Goal: Information Seeking & Learning: Learn about a topic

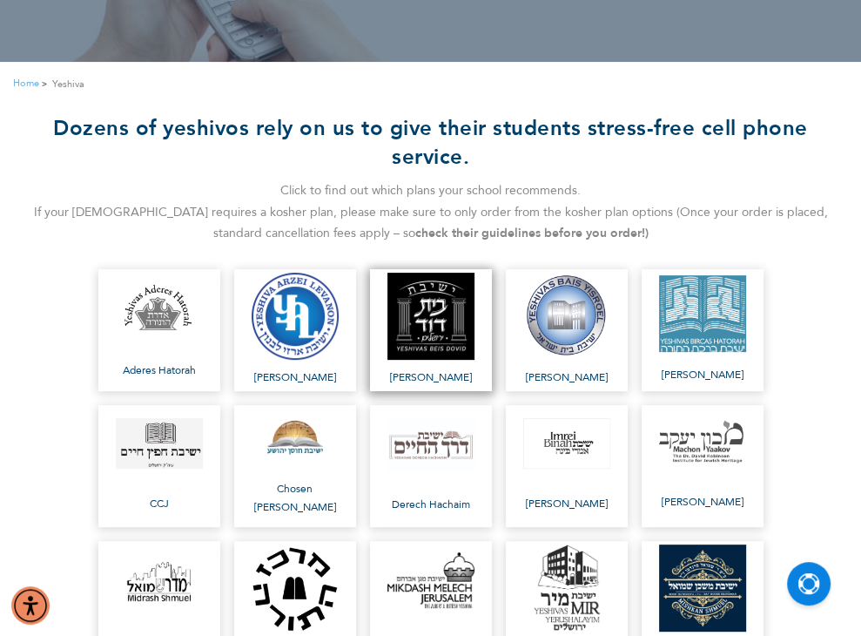
scroll to position [233, 0]
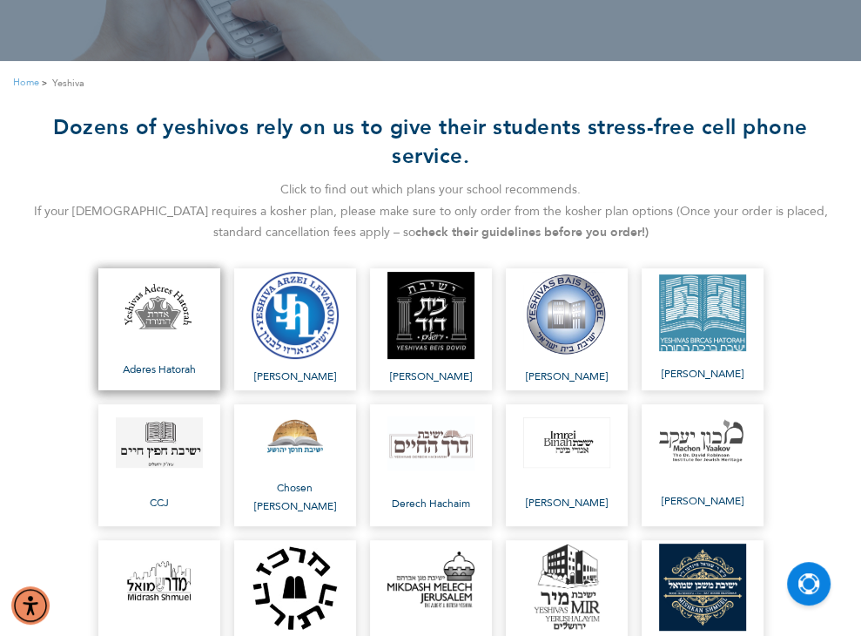
click at [139, 321] on img at bounding box center [159, 309] width 87 height 61
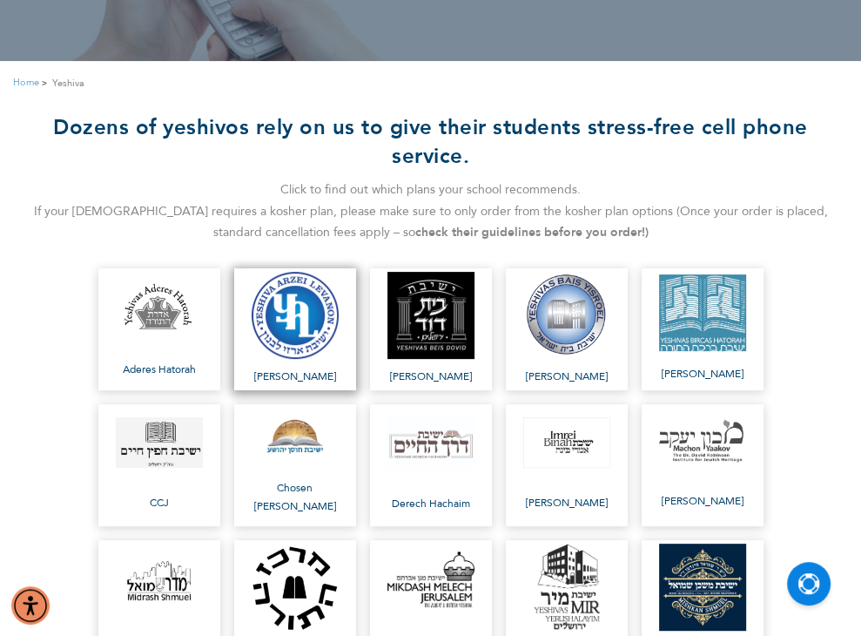
click at [342, 306] on link "[PERSON_NAME]" at bounding box center [295, 329] width 122 height 122
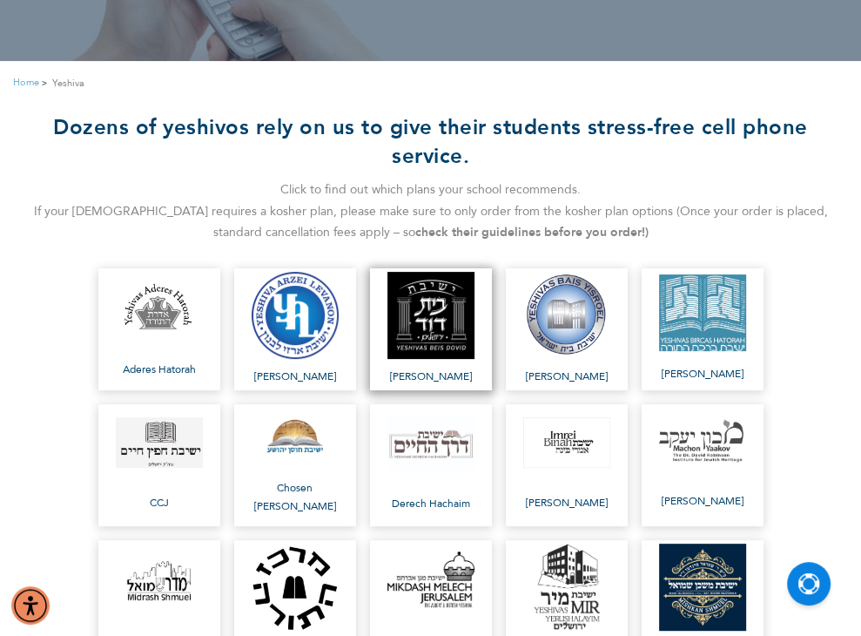
click at [436, 312] on img at bounding box center [431, 315] width 87 height 87
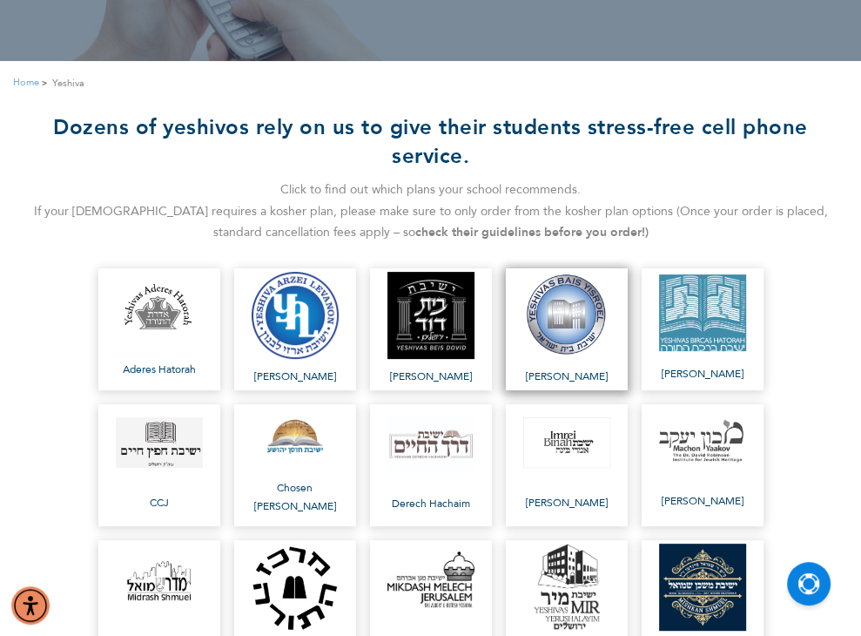
click at [583, 314] on img at bounding box center [566, 315] width 87 height 87
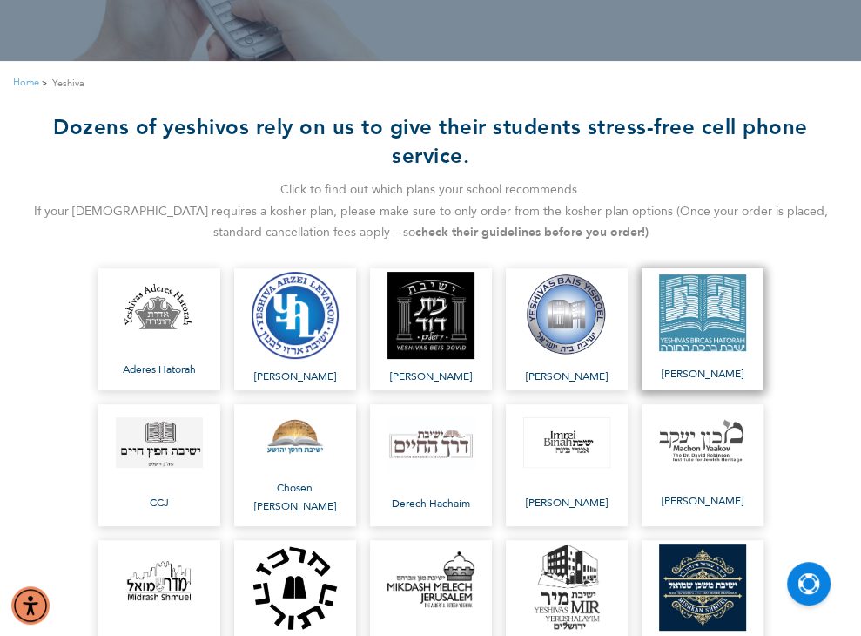
click at [712, 319] on img at bounding box center [702, 312] width 87 height 77
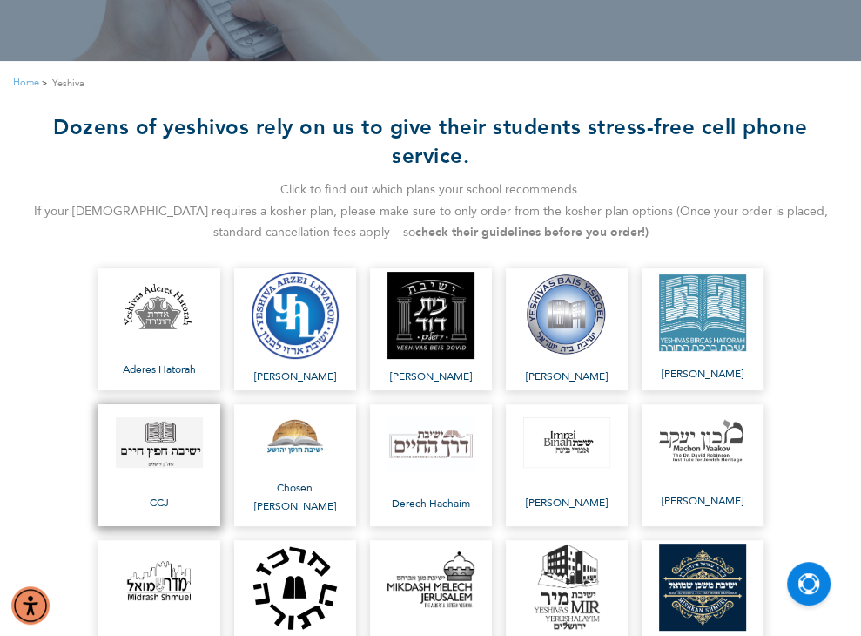
click at [153, 458] on img at bounding box center [159, 442] width 87 height 51
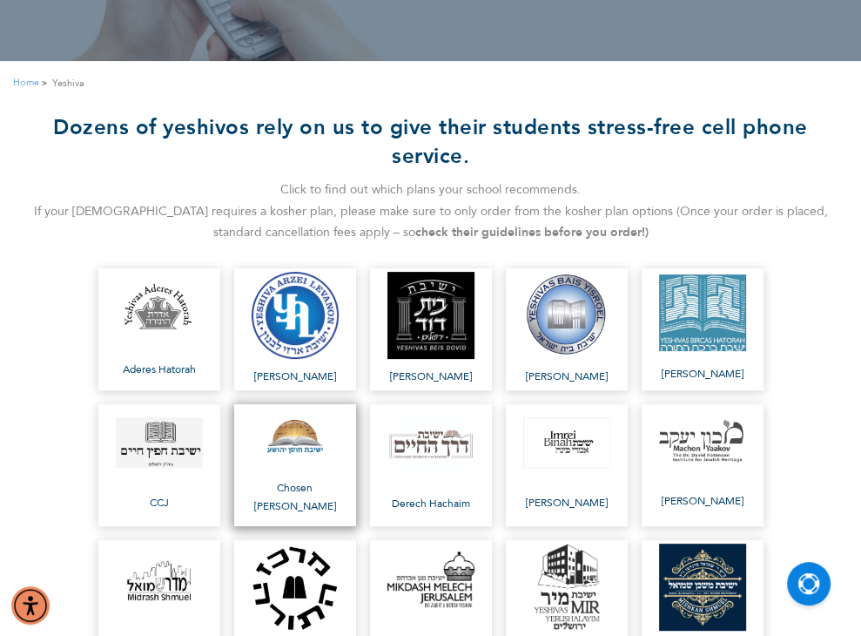
click at [286, 461] on img at bounding box center [295, 437] width 87 height 47
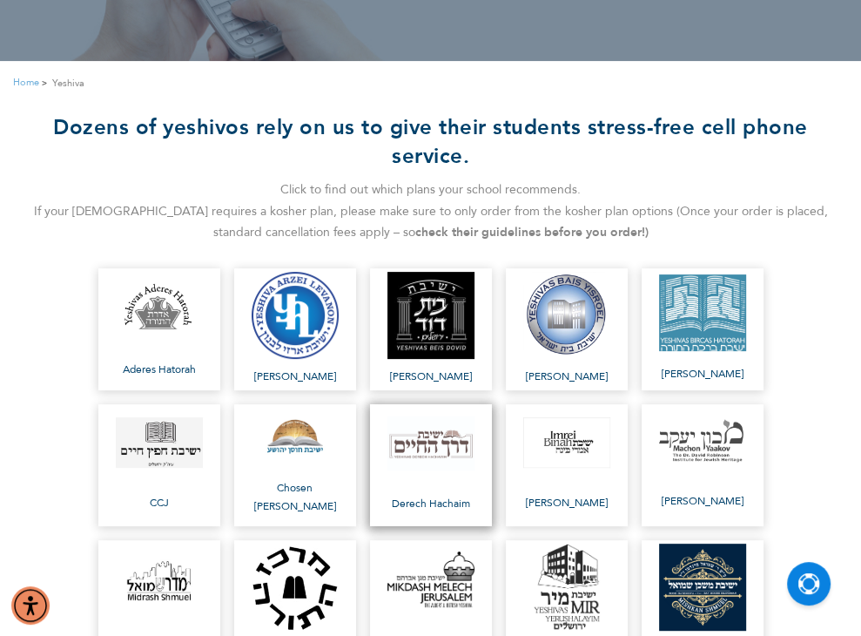
click at [452, 462] on img at bounding box center [431, 443] width 87 height 54
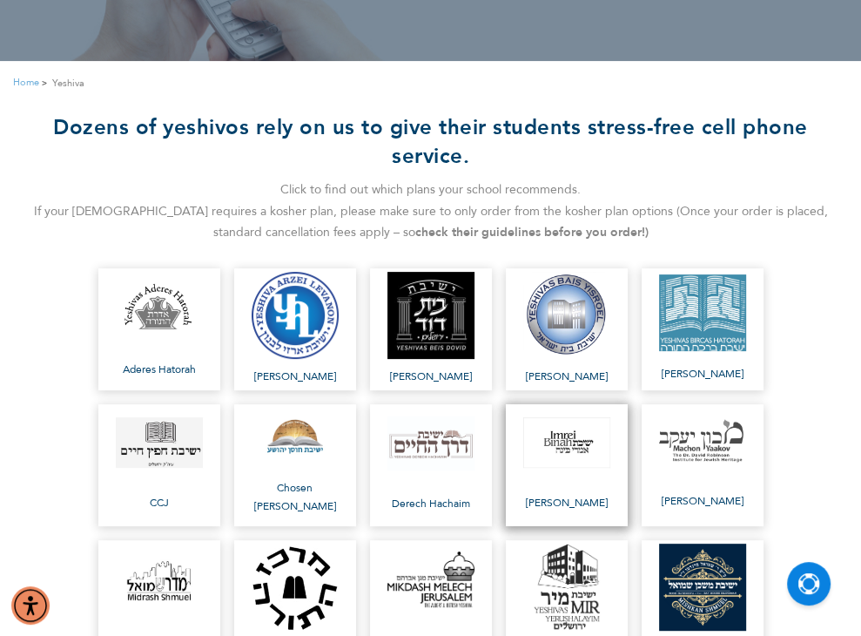
click at [576, 451] on img at bounding box center [566, 442] width 87 height 51
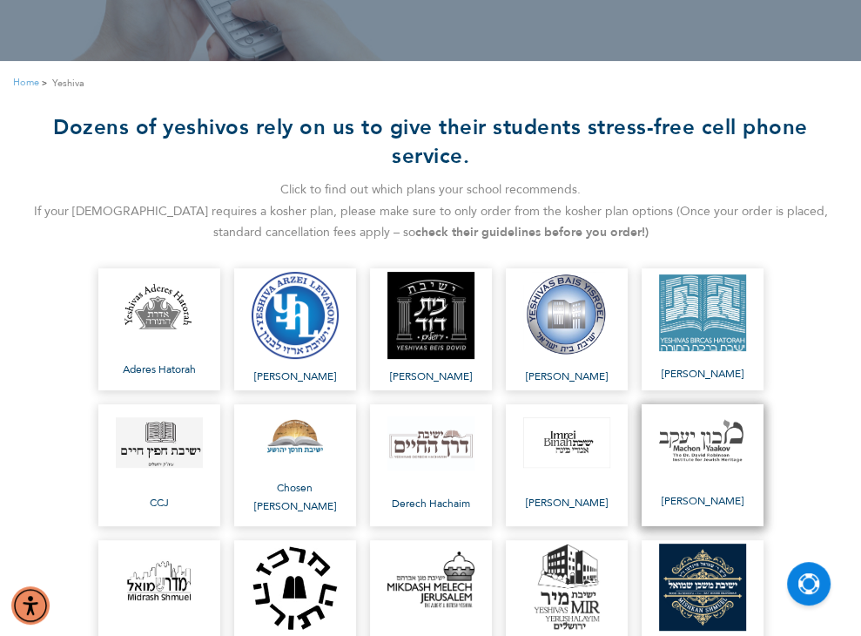
click at [714, 457] on img at bounding box center [702, 441] width 87 height 44
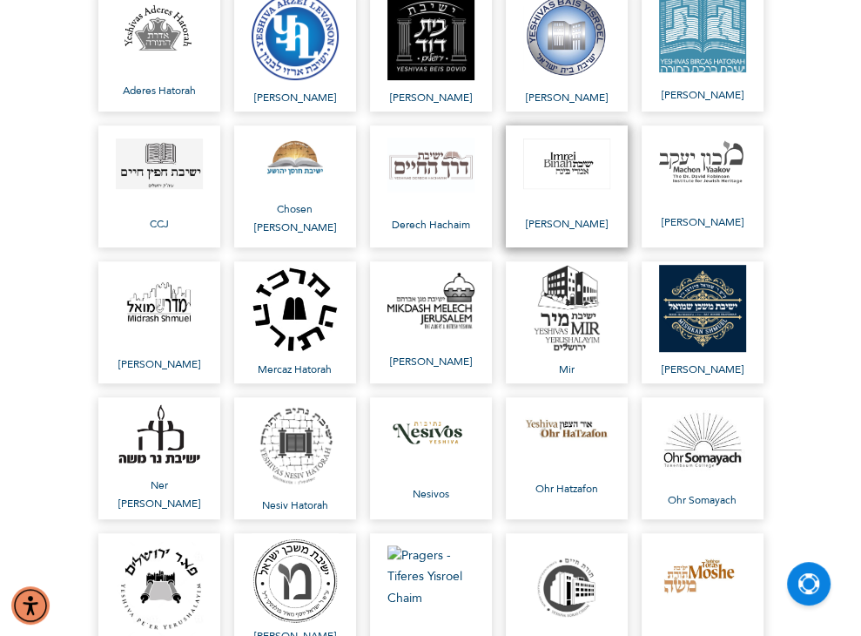
scroll to position [270, 0]
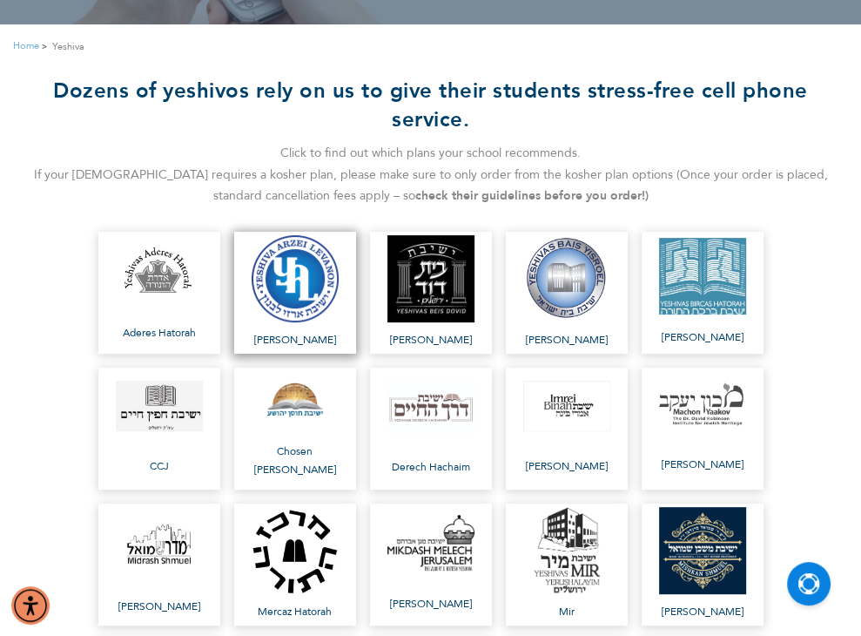
click at [317, 299] on img at bounding box center [295, 278] width 87 height 87
